Goal: Information Seeking & Learning: Learn about a topic

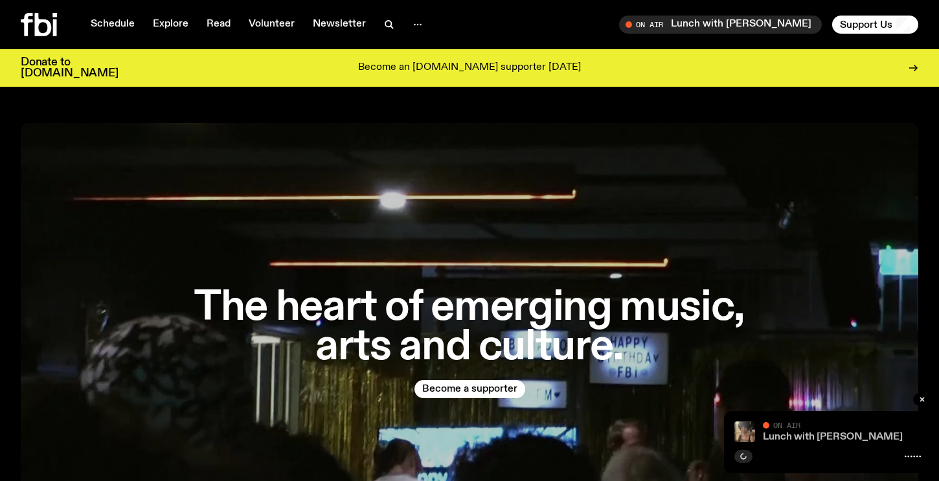
click at [844, 441] on link "Lunch with [PERSON_NAME]" at bounding box center [833, 437] width 140 height 10
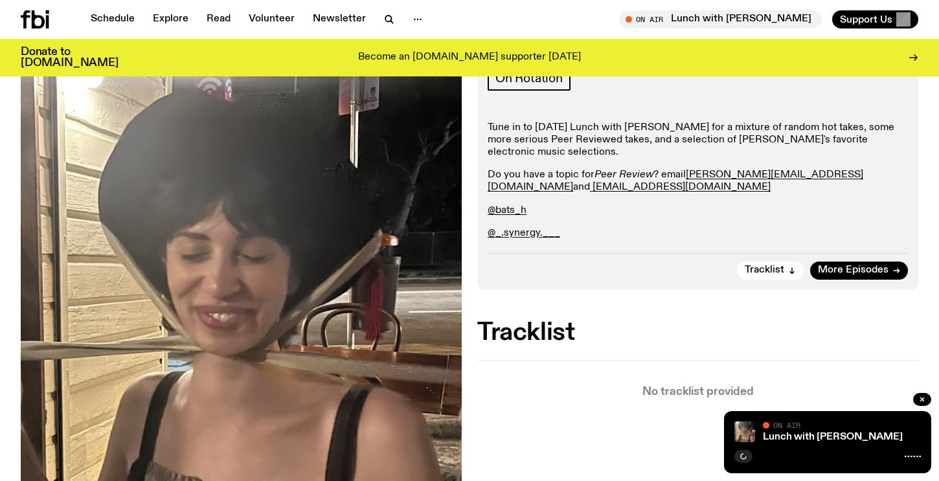
scroll to position [216, 0]
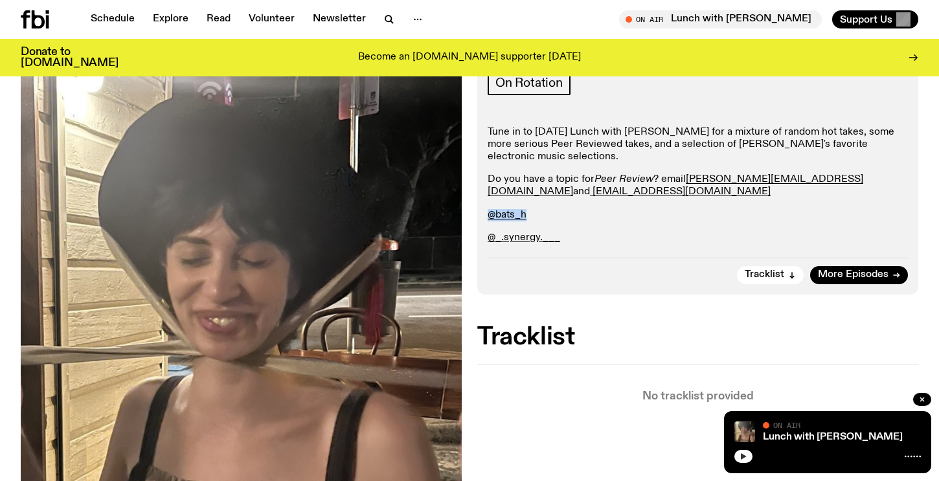
click at [748, 455] on button "button" at bounding box center [744, 456] width 18 height 13
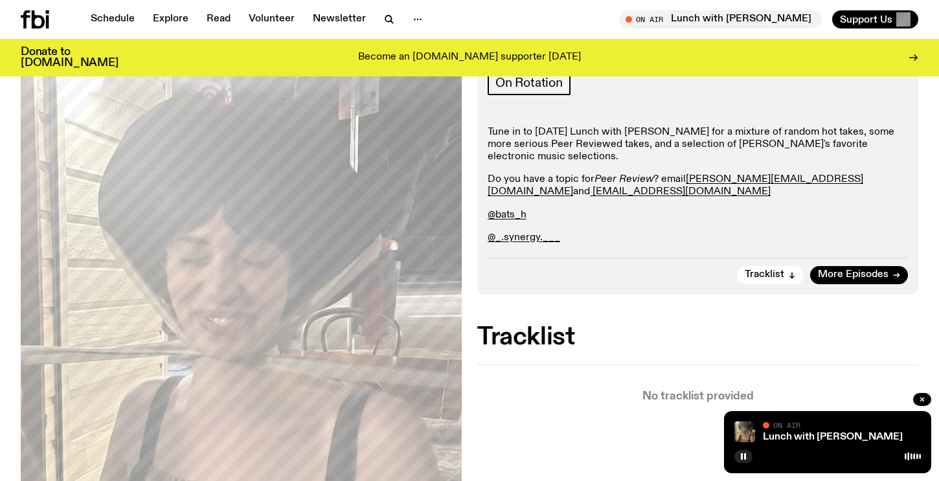
click at [663, 345] on div "Tracklist No tracklist provided" at bounding box center [697, 364] width 441 height 76
click at [776, 439] on link "Lunch with [PERSON_NAME]" at bounding box center [833, 437] width 140 height 10
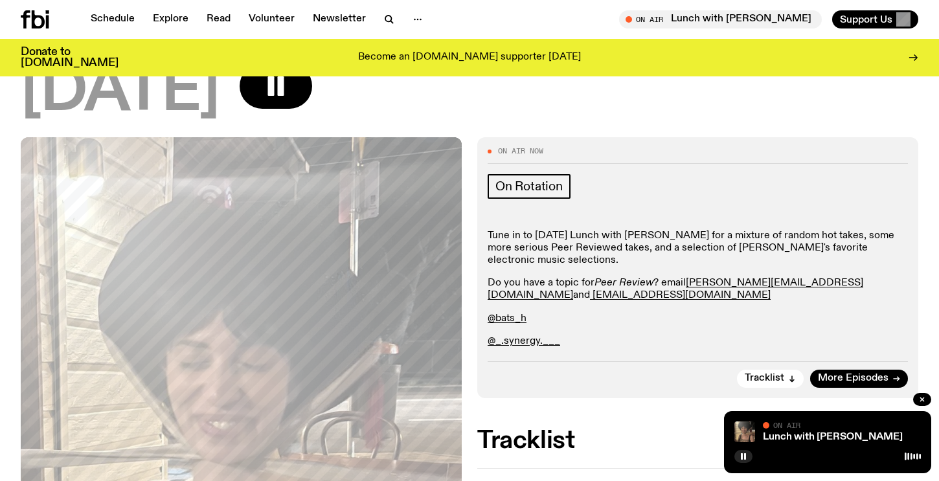
scroll to position [88, 0]
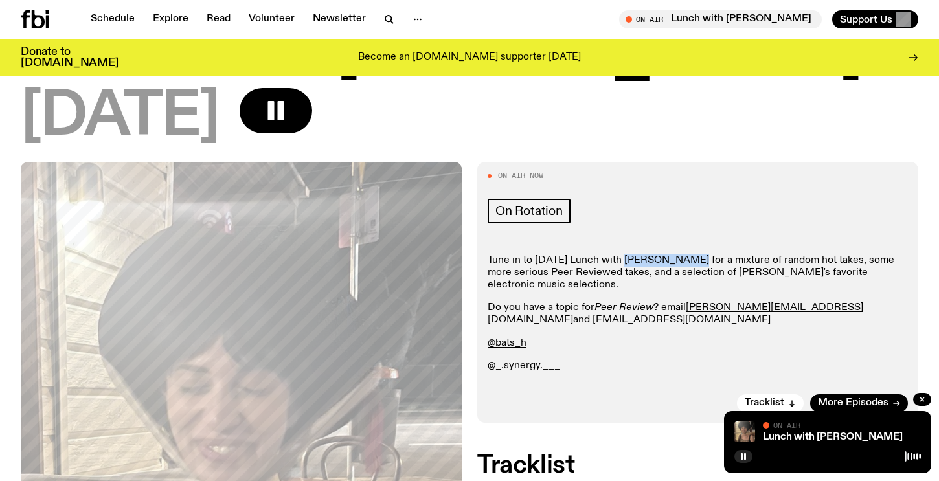
drag, startPoint x: 688, startPoint y: 261, endPoint x: 628, endPoint y: 262, distance: 60.3
click at [628, 360] on p "Tune in to [DATE] Lunch with [PERSON_NAME] for a mixture of random hot takes, s…" at bounding box center [698, 366] width 420 height 12
copy p "[PERSON_NAME]"
click at [519, 109] on div "[DATE]" at bounding box center [470, 117] width 898 height 58
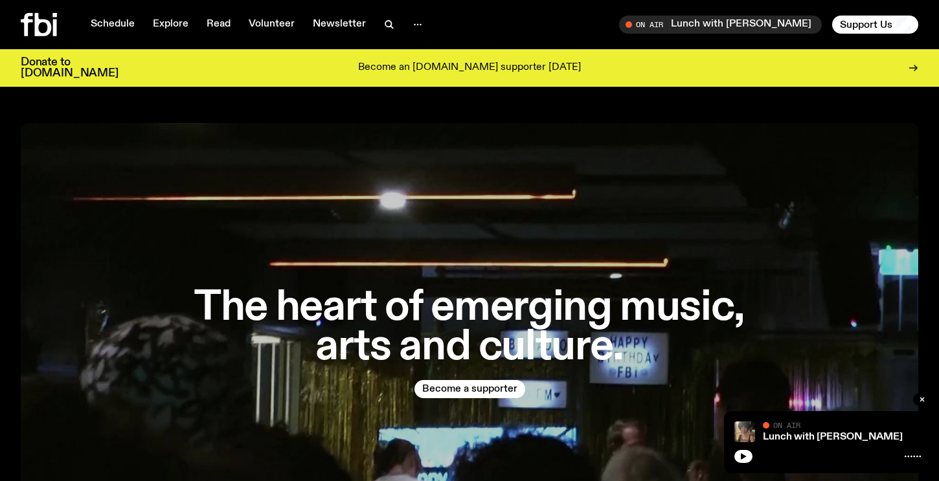
click at [742, 461] on button "button" at bounding box center [744, 456] width 18 height 13
